Goal: Task Accomplishment & Management: Manage account settings

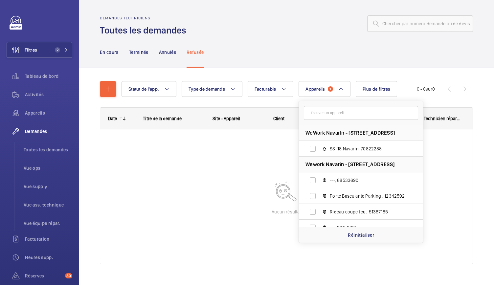
scroll to position [87, 0]
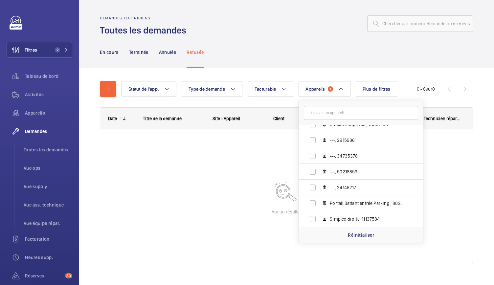
click at [262, 67] on div "En cours Terminée Annulée Refusée" at bounding box center [286, 51] width 373 height 31
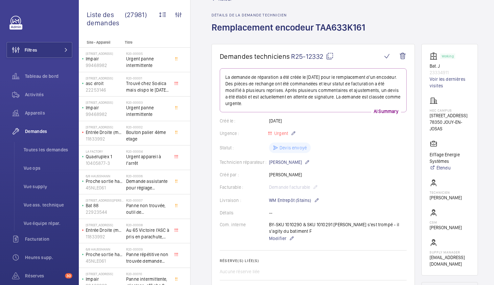
scroll to position [20, 0]
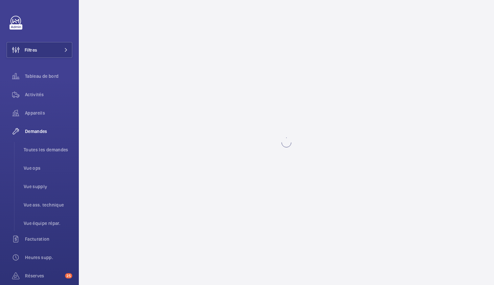
click at [173, 217] on wm-front-async-data-loader at bounding box center [286, 142] width 415 height 285
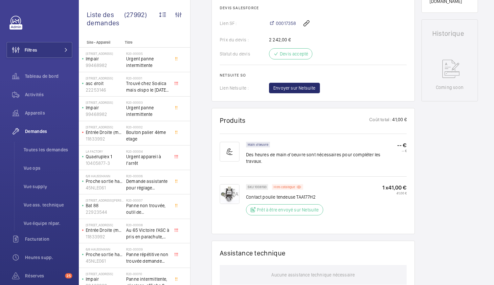
scroll to position [315, 0]
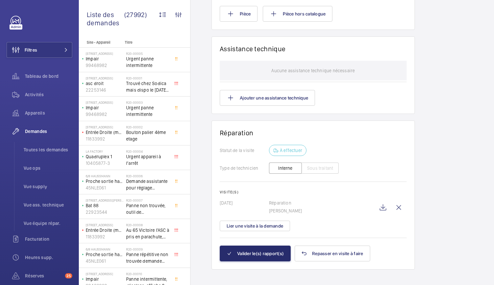
scroll to position [501, 0]
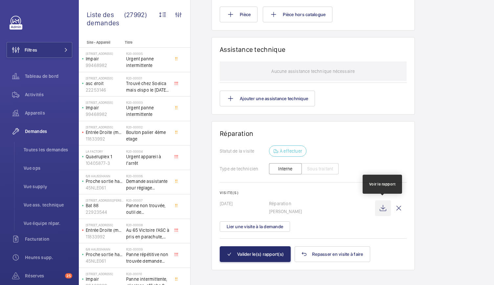
click at [385, 208] on wm-front-icon-button at bounding box center [383, 208] width 16 height 16
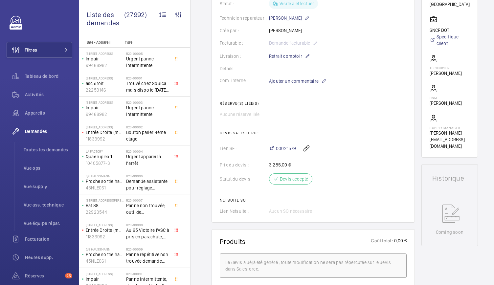
scroll to position [161, 0]
